Goal: Task Accomplishment & Management: Use online tool/utility

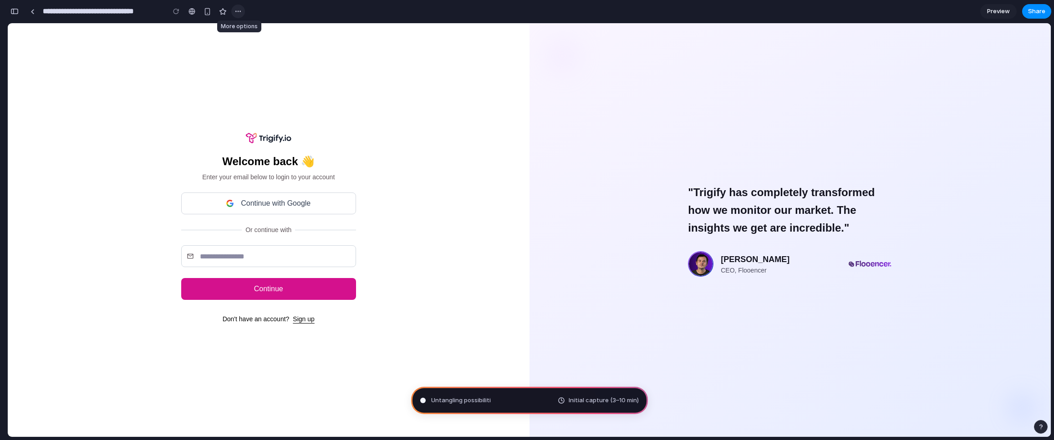
click at [234, 13] on button "button" at bounding box center [238, 12] width 14 height 14
click at [190, 85] on div "Duplicate Delete" at bounding box center [527, 220] width 1054 height 440
type input "**********"
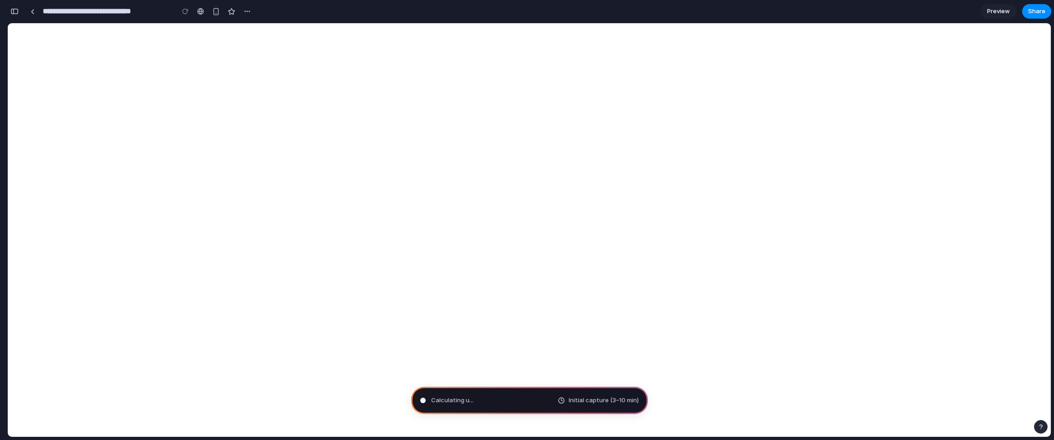
click at [579, 398] on span "Initial capture (3–10 min)" at bounding box center [604, 400] width 70 height 9
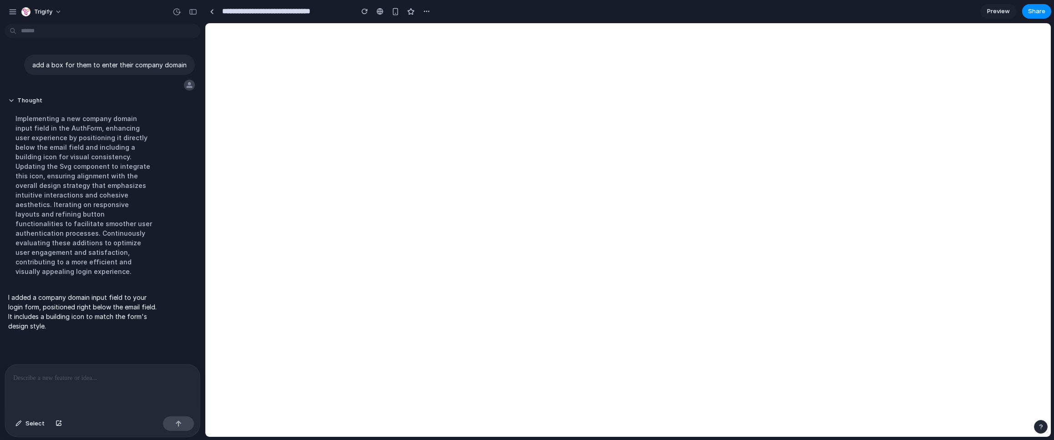
click at [46, 389] on div at bounding box center [102, 389] width 195 height 48
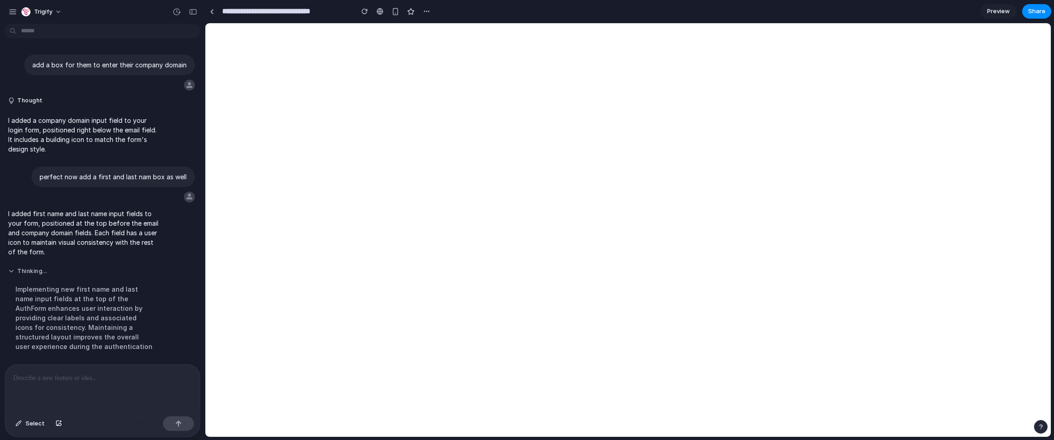
click at [12, 273] on button "Thinking ..." at bounding box center [84, 272] width 152 height 8
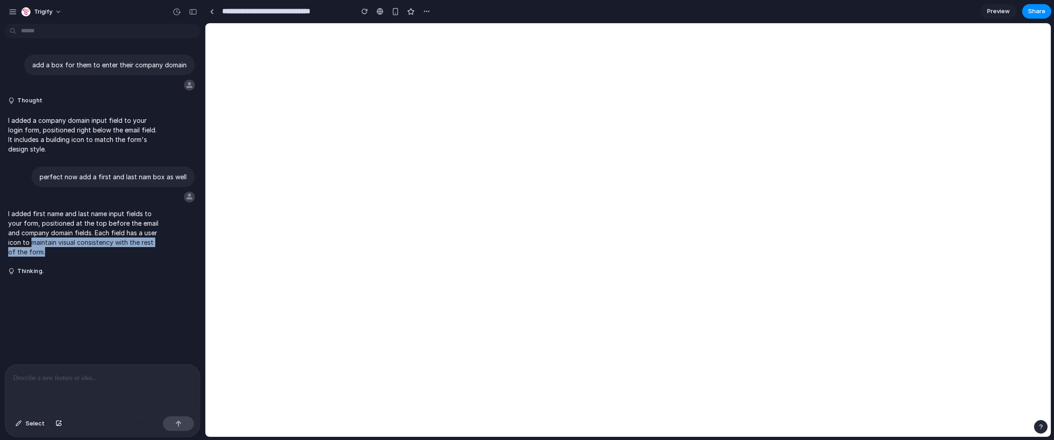
drag, startPoint x: 31, startPoint y: 246, endPoint x: 128, endPoint y: 250, distance: 97.1
click at [128, 250] on p "I added first name and last name input fields to your form, positioned at the t…" at bounding box center [84, 233] width 152 height 48
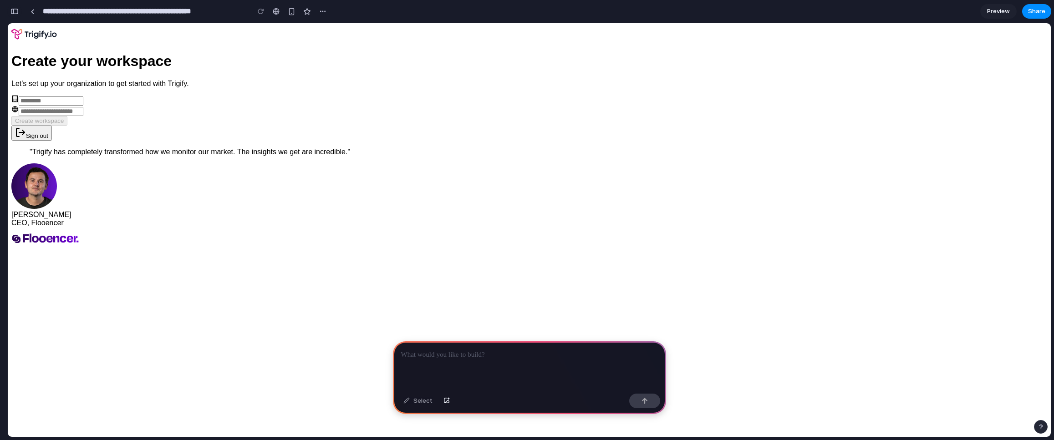
click at [16, 10] on div "button" at bounding box center [14, 11] width 8 height 6
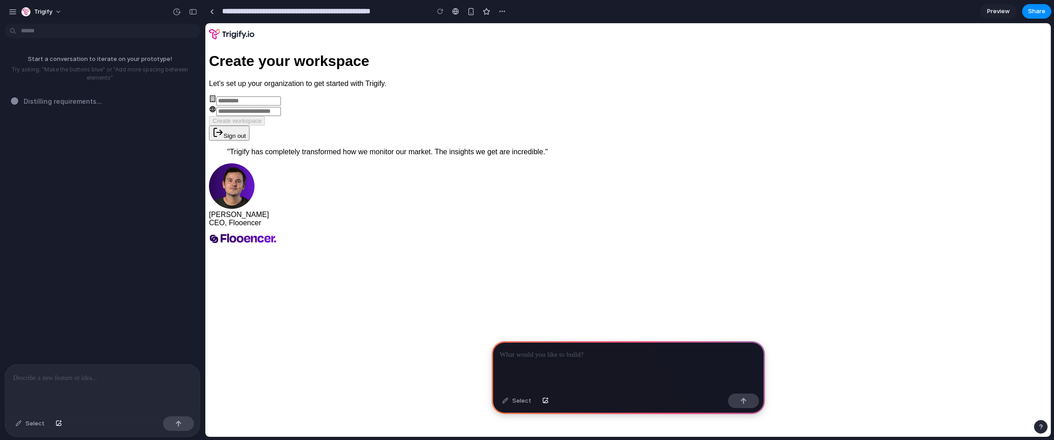
click at [82, 373] on p at bounding box center [102, 378] width 179 height 11
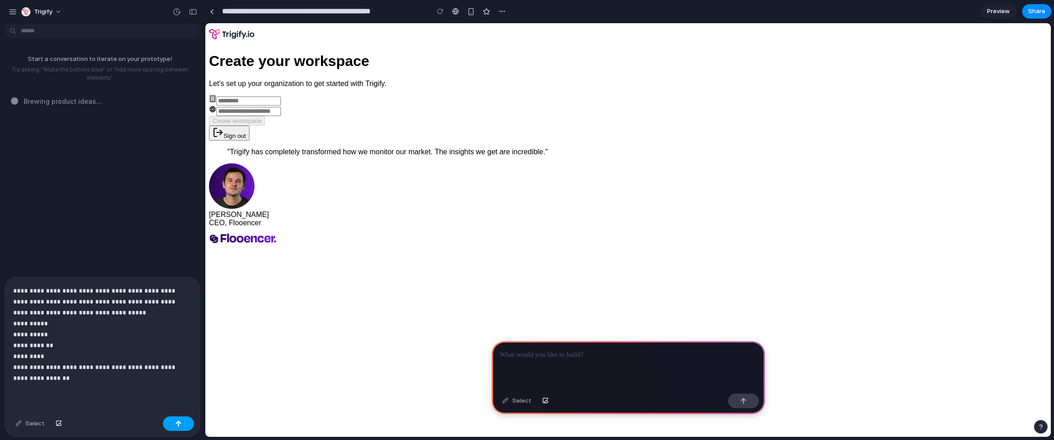
click at [184, 428] on button "button" at bounding box center [178, 424] width 31 height 15
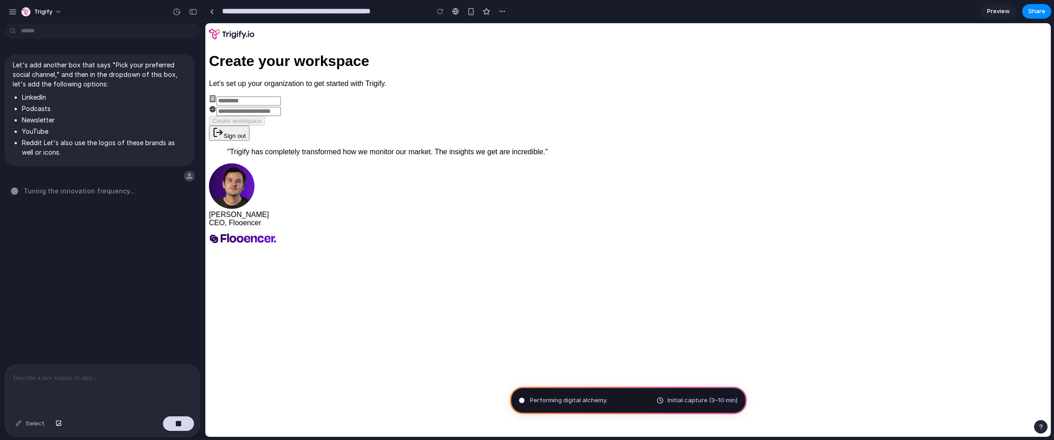
type input "**********"
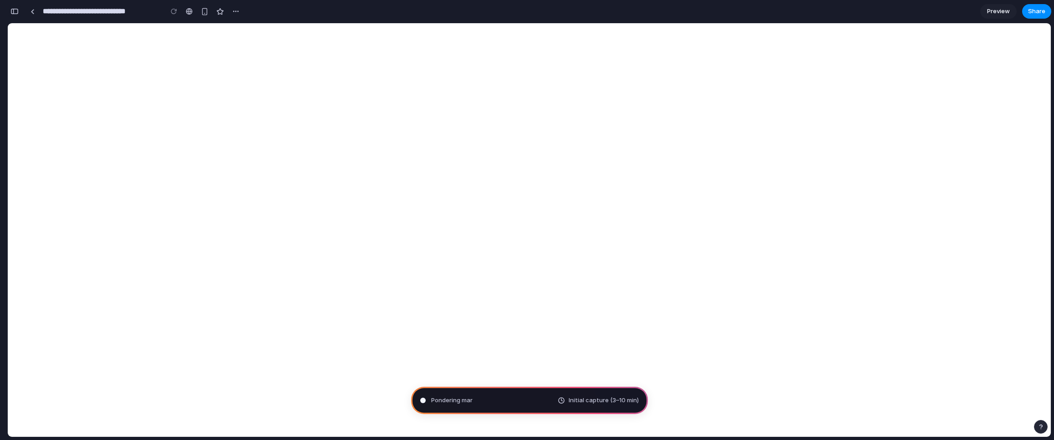
click at [17, 10] on div "button" at bounding box center [14, 11] width 8 height 6
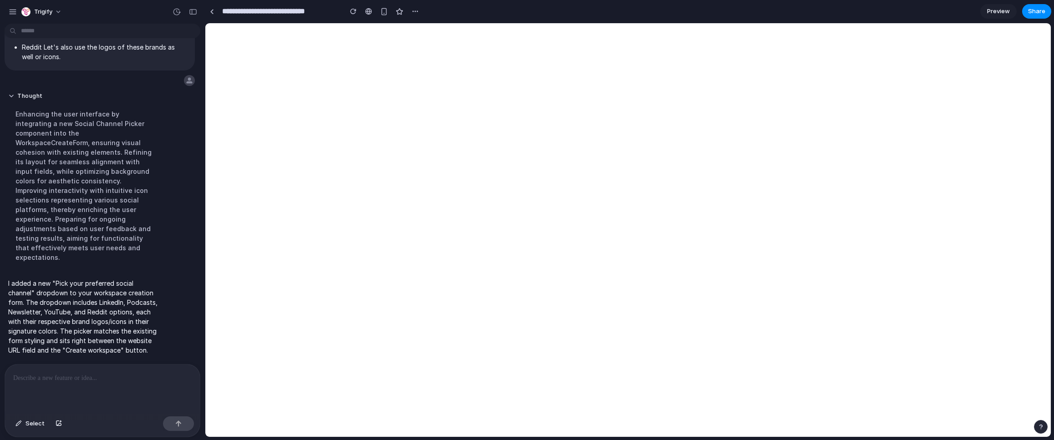
scroll to position [90, 0]
